Goal: Find specific page/section: Find specific page/section

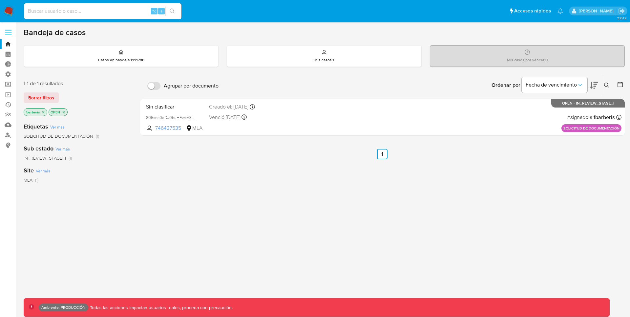
click at [10, 30] on span at bounding box center [8, 30] width 7 height 1
click at [0, 0] on input "checkbox" at bounding box center [0, 0] width 0 height 0
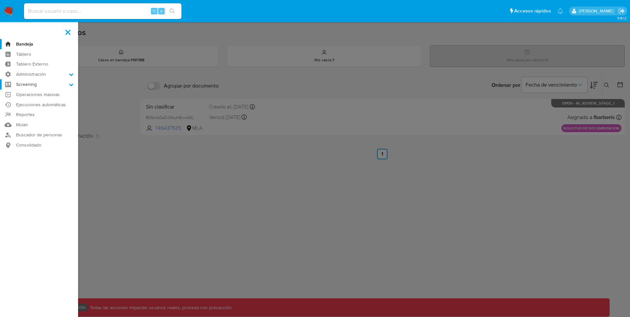
click at [45, 87] on label "Screening" at bounding box center [39, 84] width 78 height 10
click at [0, 0] on input "Screening" at bounding box center [0, 0] width 0 height 0
click at [72, 84] on icon at bounding box center [71, 84] width 5 height 5
click at [0, 0] on input "Screening" at bounding box center [0, 0] width 0 height 0
click at [43, 95] on link "Administrador de Listas" at bounding box center [39, 94] width 78 height 8
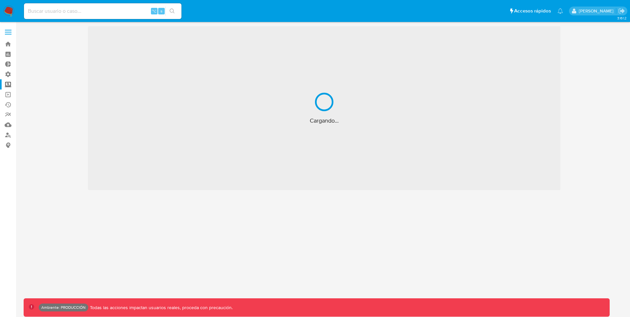
click at [10, 35] on label at bounding box center [8, 32] width 16 height 14
click at [0, 0] on input "checkbox" at bounding box center [0, 0] width 0 height 0
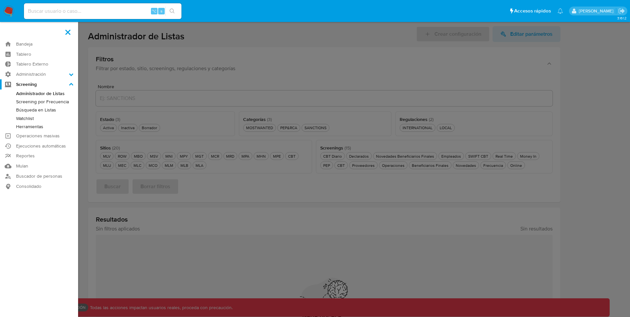
click at [320, 71] on label at bounding box center [315, 158] width 630 height 317
click at [0, 0] on input "checkbox" at bounding box center [0, 0] width 0 height 0
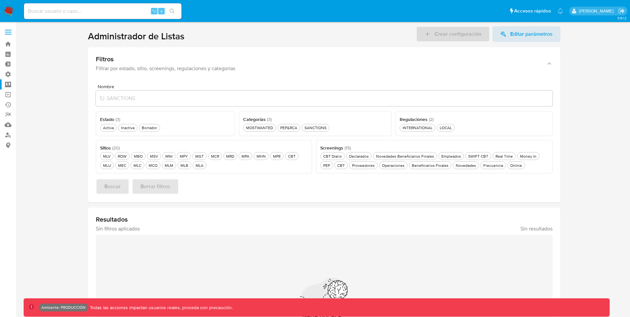
click at [502, 179] on div "Buscar Borrar filtros" at bounding box center [324, 187] width 457 height 16
click at [336, 157] on div "CBT Diario CBT Diario" at bounding box center [332, 157] width 21 height 6
click at [118, 183] on span "Buscar" at bounding box center [112, 187] width 16 height 14
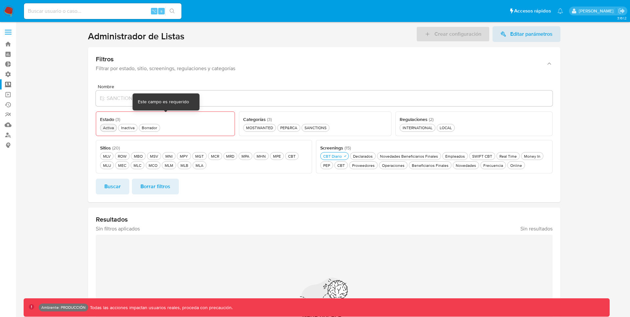
click at [109, 126] on div "Activa Activa" at bounding box center [108, 128] width 13 height 6
click at [311, 126] on div "SANCTIONS SANCTIONS" at bounding box center [315, 128] width 25 height 6
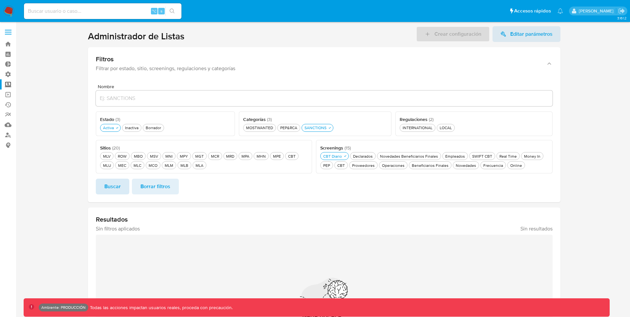
click at [109, 189] on span "Buscar" at bounding box center [112, 187] width 16 height 14
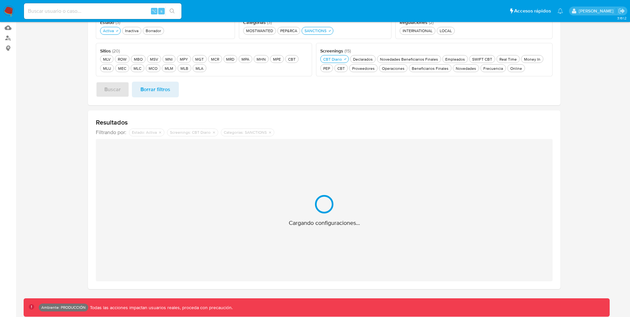
scroll to position [55, 0]
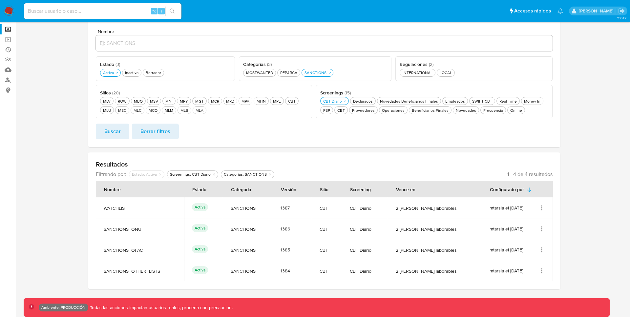
click at [542, 206] on icon "Acciones" at bounding box center [542, 208] width 7 height 7
click at [533, 222] on button "Ver detalles" at bounding box center [515, 223] width 59 height 17
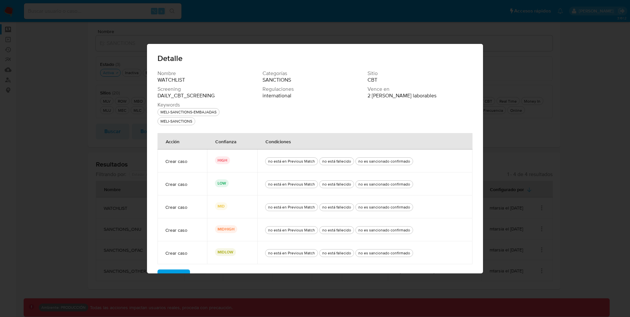
scroll to position [17, 0]
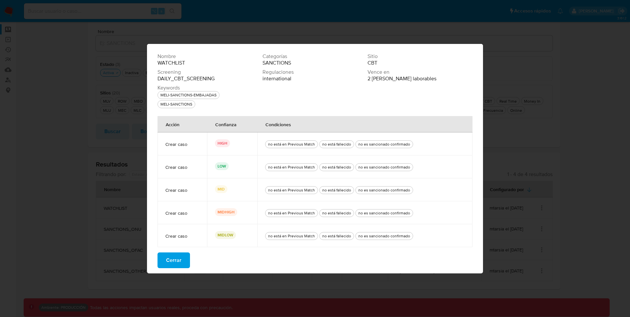
click at [177, 262] on span "Cerrar" at bounding box center [173, 260] width 15 height 14
click at [177, 262] on div "Nombre WATCHLIST Categorías SANCTIONS Sitio CBT Screening DAILY_CBT_SCREENING R…" at bounding box center [315, 163] width 336 height 221
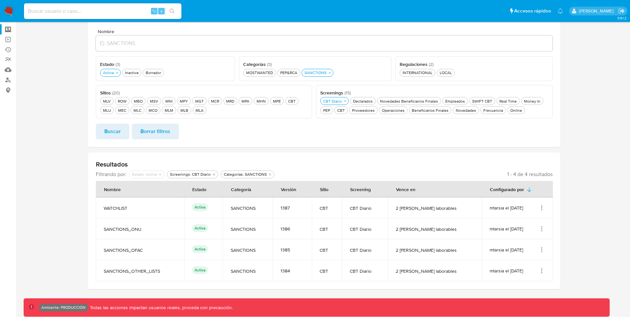
click at [541, 252] on icon "Acciones" at bounding box center [542, 250] width 7 height 7
click at [524, 262] on button "Ver detalles" at bounding box center [515, 265] width 59 height 17
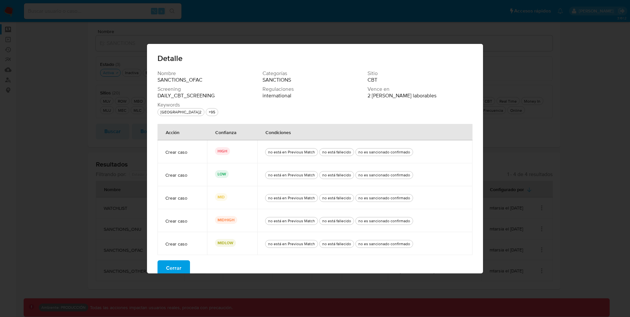
click at [172, 268] on span "Cerrar" at bounding box center [173, 268] width 15 height 14
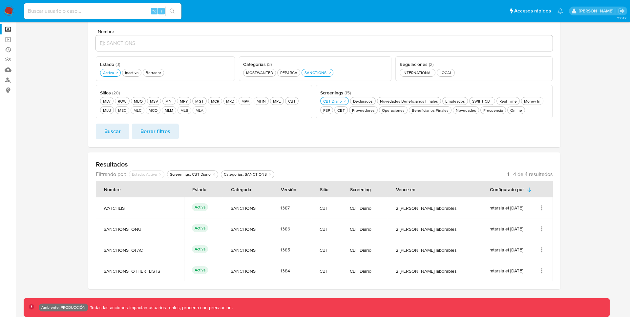
click at [544, 228] on icon "Acciones" at bounding box center [542, 229] width 7 height 7
click at [527, 245] on button "Ver detalles" at bounding box center [515, 244] width 59 height 17
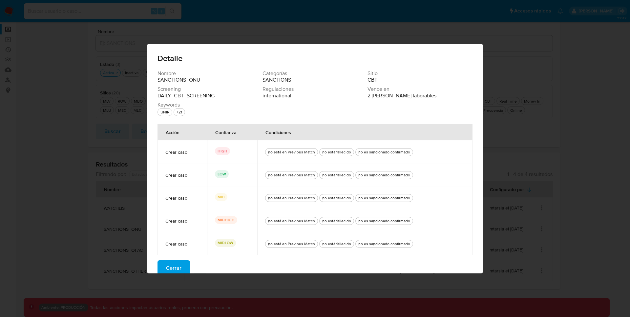
scroll to position [8, 0]
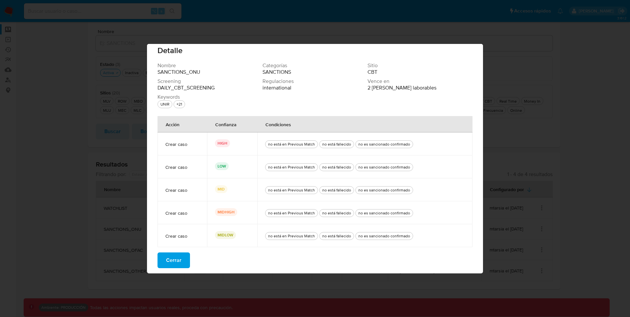
click at [391, 143] on div "no es sancionado confirmado" at bounding box center [384, 144] width 54 height 6
click at [389, 143] on div "no es sancionado confirmado" at bounding box center [384, 144] width 54 height 6
click at [391, 143] on div "no es sancionado confirmado" at bounding box center [384, 144] width 54 height 6
